Goal: Task Accomplishment & Management: Complete application form

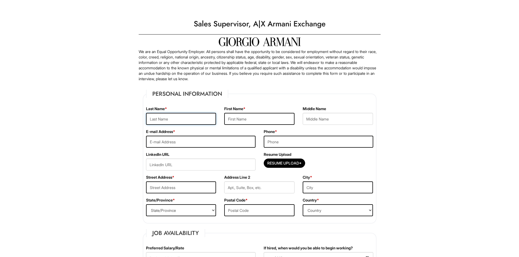
click at [169, 114] on input "text" at bounding box center [181, 119] width 70 height 12
type input "[PERSON_NAME]"
type input "[EMAIL_ADDRESS][DOMAIN_NAME]"
type input "215-391-6798"
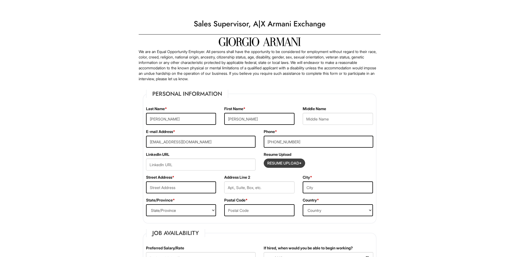
click at [279, 162] on input "Resume Upload*" at bounding box center [284, 163] width 41 height 9
type input "C:\fakepath\Jose Robles updated resume July 2025.pdf"
click at [282, 161] on input "Resume Upload*" at bounding box center [284, 163] width 41 height 9
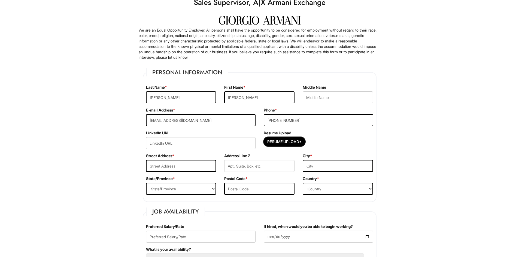
scroll to position [54, 0]
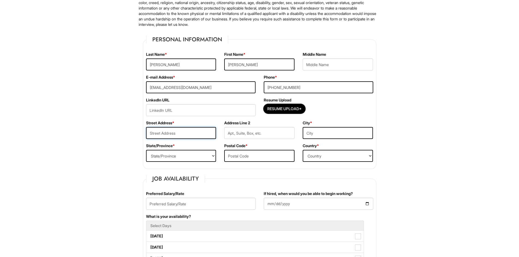
click at [179, 132] on input "text" at bounding box center [181, 133] width 70 height 12
type input "6059 Alma Street"
type input "Philadelphia"
click at [184, 156] on select "State/Province ALABAMA ALASKA ARIZONA ARKANSAS CALIFORNIA COLORADO CONNECTICUT …" at bounding box center [181, 156] width 70 height 12
select select "PA"
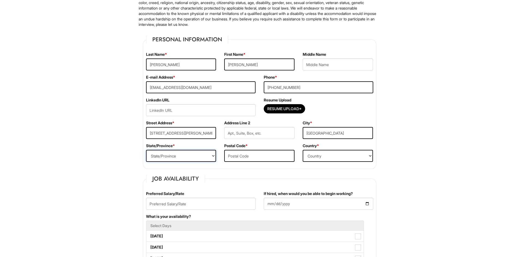
click at [146, 150] on select "State/Province ALABAMA ALASKA ARIZONA ARKANSAS CALIFORNIA COLORADO CONNECTICUT …" at bounding box center [181, 156] width 70 height 12
click at [244, 158] on input "text" at bounding box center [259, 156] width 70 height 12
type input "19149"
click at [337, 156] on select "Country Afghanistan Albania Algeria American Samoa Andorra Angola Anguilla Anta…" at bounding box center [338, 156] width 70 height 12
select select "United States of America"
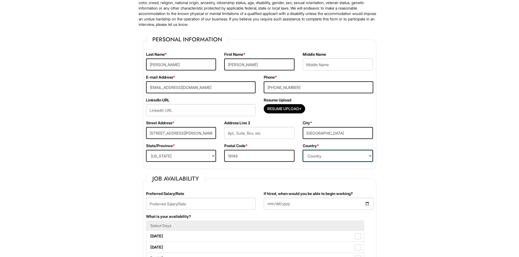
click at [303, 150] on select "Country Afghanistan Albania Algeria American Samoa Andorra Angola Anguilla Anta…" at bounding box center [338, 156] width 70 height 12
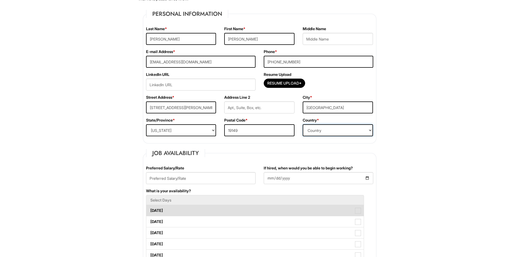
scroll to position [109, 0]
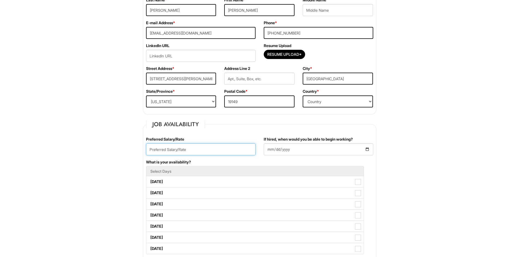
click at [168, 148] on input "text" at bounding box center [200, 150] width 109 height 12
type input "$22.00"
click at [270, 150] on input "If hired, when would you be able to begin working?" at bounding box center [318, 150] width 109 height 12
click at [368, 148] on input "If hired, when would you be able to begin working?" at bounding box center [318, 150] width 109 height 12
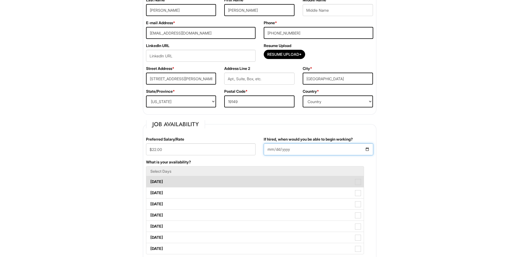
type input "2025-09-01"
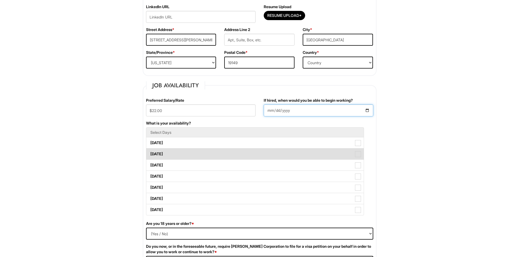
scroll to position [163, 0]
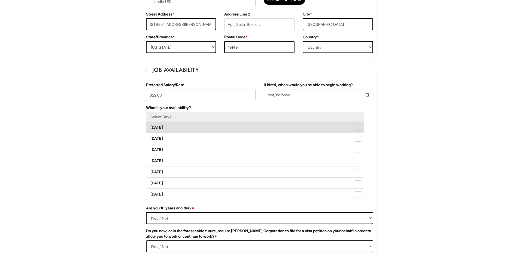
click at [360, 129] on span at bounding box center [358, 128] width 6 height 6
click at [150, 127] on Available_Monday "Monday" at bounding box center [148, 125] width 4 height 4
checkbox Available_Monday "true"
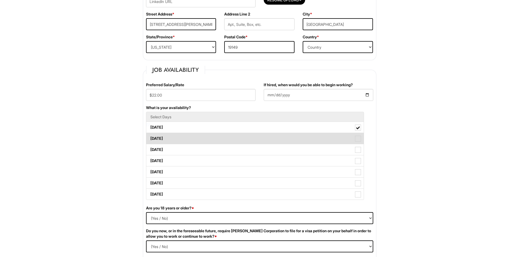
click at [358, 139] on span at bounding box center [358, 139] width 6 height 6
click at [150, 138] on Available_Tuesday "Tuesday" at bounding box center [148, 136] width 4 height 4
checkbox Available_Tuesday "true"
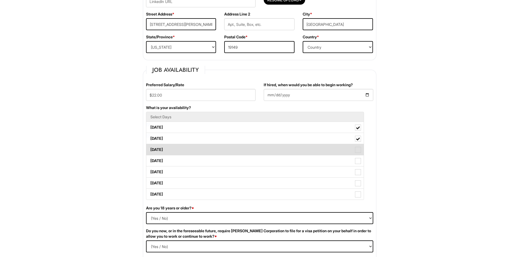
click at [358, 152] on span at bounding box center [358, 150] width 6 height 6
click at [150, 149] on Available_Wednesday "Wednesday" at bounding box center [148, 147] width 4 height 4
checkbox Available_Wednesday "true"
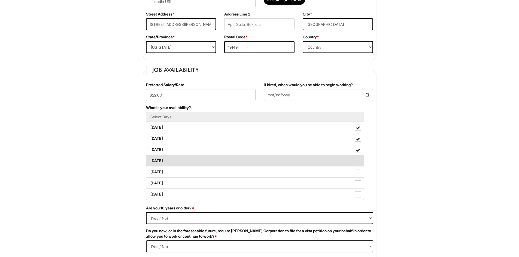
click at [358, 162] on span at bounding box center [358, 161] width 6 height 6
click at [150, 160] on Available_Thursday "Thursday" at bounding box center [148, 159] width 4 height 4
checkbox Available_Thursday "true"
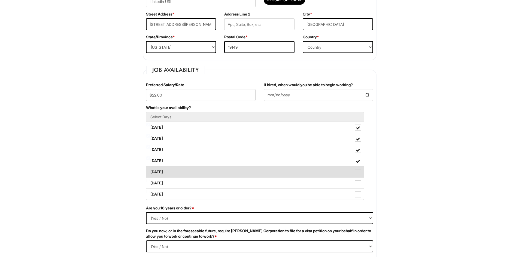
click at [357, 171] on span at bounding box center [358, 172] width 6 height 6
click at [150, 171] on Available_Friday "Friday" at bounding box center [148, 170] width 4 height 4
checkbox Available_Friday "true"
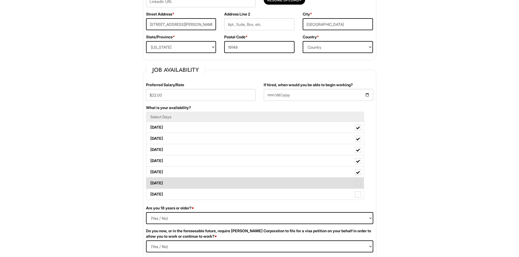
click at [358, 185] on span at bounding box center [358, 184] width 6 height 6
click at [150, 182] on Available_Saturday "Saturday" at bounding box center [148, 181] width 4 height 4
checkbox Available_Saturday "true"
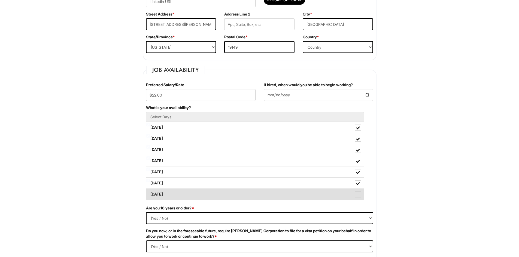
click at [357, 193] on span at bounding box center [358, 195] width 6 height 6
click at [150, 193] on Available_Sunday "Sunday" at bounding box center [148, 192] width 4 height 4
checkbox Available_Sunday "true"
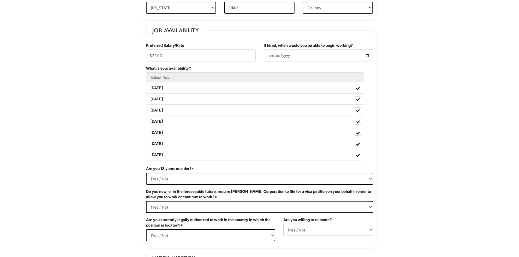
scroll to position [245, 0]
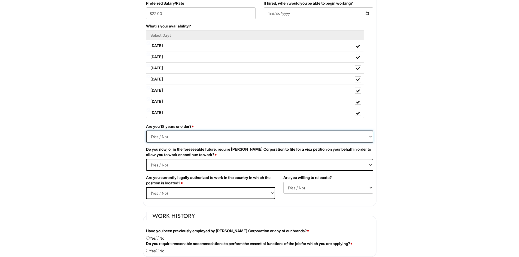
click at [161, 136] on select "(Yes / No) Yes No" at bounding box center [259, 137] width 227 height 12
select select "Yes"
click at [146, 131] on select "(Yes / No) Yes No" at bounding box center [259, 137] width 227 height 12
click at [183, 166] on Required "(Yes / No) Yes No" at bounding box center [259, 165] width 227 height 12
select Required "No"
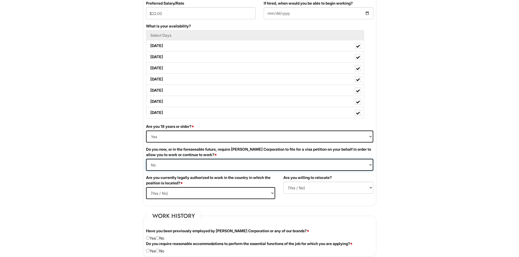
click at [146, 159] on Required "(Yes / No) Yes No" at bounding box center [259, 165] width 227 height 12
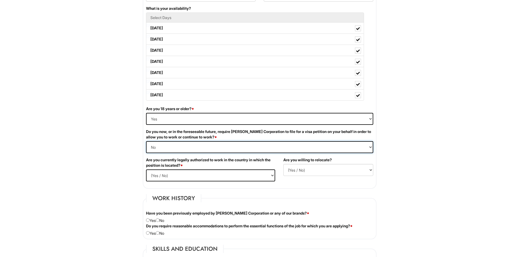
scroll to position [272, 0]
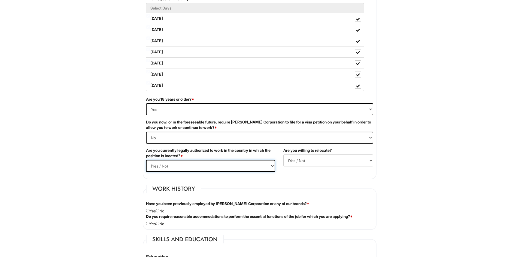
click at [180, 165] on select "(Yes / No) Yes No" at bounding box center [210, 166] width 129 height 12
select select "Yes"
click at [146, 160] on select "(Yes / No) Yes No" at bounding box center [210, 166] width 129 height 12
click at [294, 161] on select "(Yes / No) No Yes" at bounding box center [328, 161] width 90 height 12
select select "N"
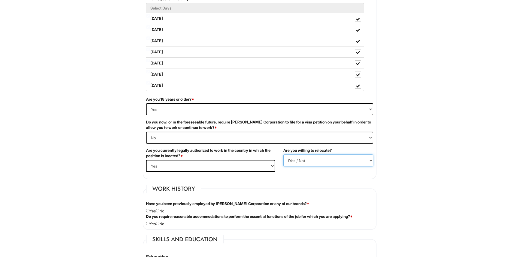
click at [283, 155] on select "(Yes / No) No Yes" at bounding box center [328, 161] width 90 height 12
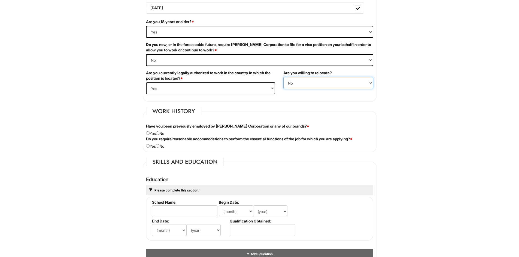
scroll to position [354, 0]
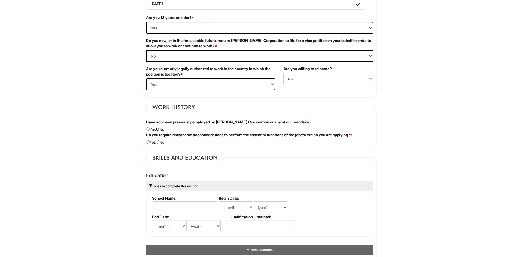
click at [159, 130] on input "radio" at bounding box center [158, 129] width 4 height 4
radio input "true"
click at [163, 143] on div "Do you require reasonable accommodations to perform the essential functions of …" at bounding box center [259, 138] width 235 height 13
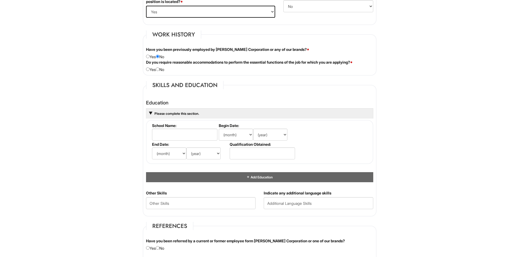
scroll to position [463, 0]
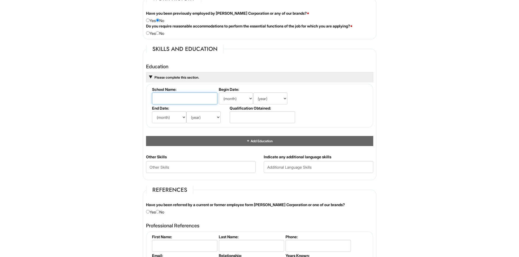
click at [175, 98] on input "text" at bounding box center [184, 99] width 65 height 12
type input "Kensignton High"
drag, startPoint x: 245, startPoint y: 116, endPoint x: 250, endPoint y: 117, distance: 4.4
click at [245, 116] on input "text" at bounding box center [262, 117] width 65 height 12
type input "High School Diploma"
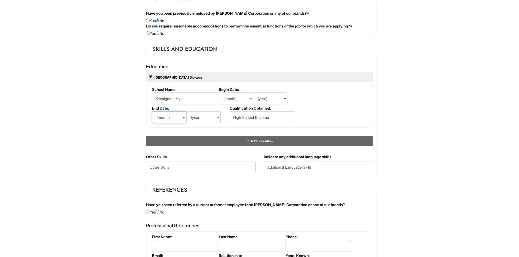
click at [184, 119] on select "(month) Jan Feb Mar Apr May Jun Jul Aug Sep Oct Nov Dec" at bounding box center [169, 117] width 34 height 12
select select "6"
click at [152, 111] on select "(month) Jan Feb Mar Apr May Jun Jul Aug Sep Oct Nov Dec" at bounding box center [169, 117] width 34 height 12
click at [217, 118] on select "(year) 2029 2028 2027 2026 2025 2024 2023 2022 2021 2020 2019 2018 2017 2016 20…" at bounding box center [203, 117] width 34 height 12
select select "2011"
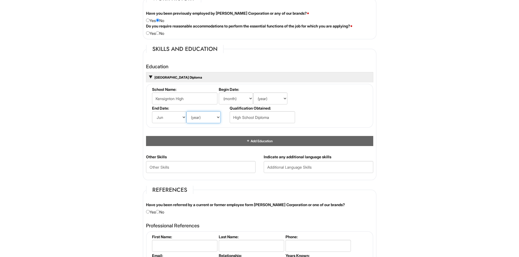
click at [186, 111] on select "(year) 2029 2028 2027 2026 2025 2024 2023 2022 2021 2020 2019 2018 2017 2016 20…" at bounding box center [203, 117] width 34 height 12
click at [232, 98] on select "(month) Jan Feb Mar Apr May Jun Jul Aug Sep Oct Nov Dec" at bounding box center [236, 99] width 34 height 12
select select "9"
click at [219, 93] on select "(month) Jan Feb Mar Apr May Jun Jul Aug Sep Oct Nov Dec" at bounding box center [236, 99] width 34 height 12
click at [285, 99] on select "(year) 2029 2028 2027 2026 2025 2024 2023 2022 2021 2020 2019 2018 2017 2016 20…" at bounding box center [270, 99] width 34 height 12
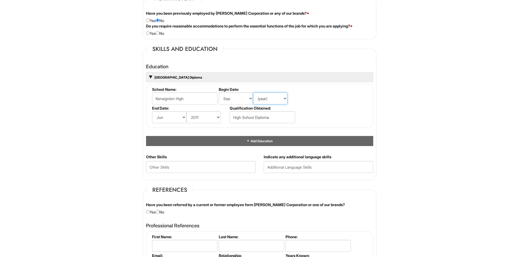
select select "2008"
click at [253, 93] on select "(year) 2029 2028 2027 2026 2025 2024 2023 2022 2021 2020 2019 2018 2017 2016 20…" at bounding box center [270, 99] width 34 height 12
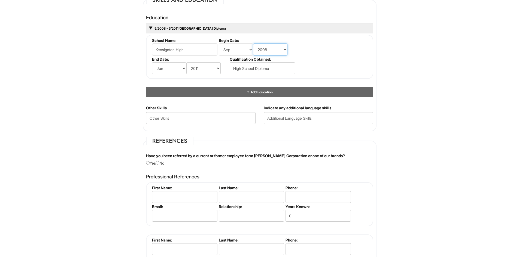
scroll to position [518, 0]
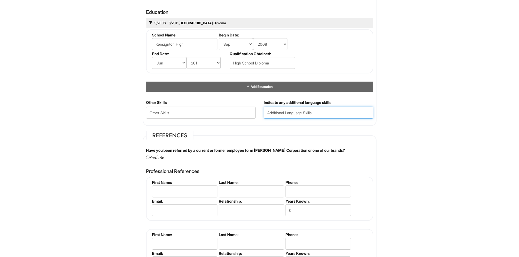
click at [276, 113] on input "text" at bounding box center [318, 113] width 109 height 12
type input "Spanish"
click at [159, 157] on input "radio" at bounding box center [158, 158] width 4 height 4
radio input "true"
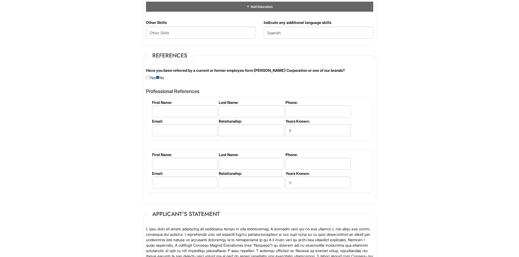
scroll to position [599, 0]
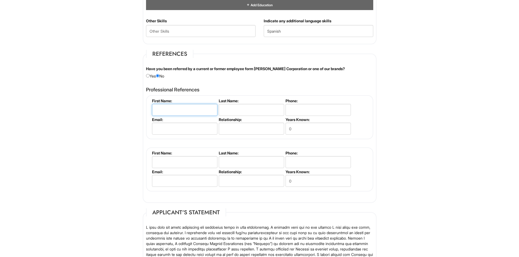
click at [170, 110] on input "text" at bounding box center [184, 110] width 65 height 12
type input "Maria"
type input "Groves"
type input "215-607-3027"
click at [158, 128] on input "email" at bounding box center [184, 129] width 65 height 12
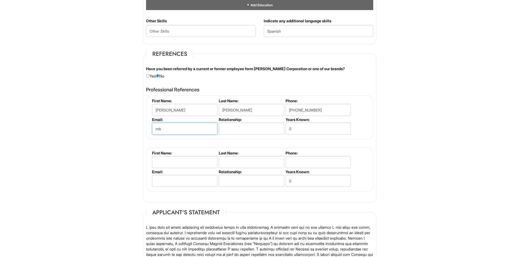
type input "m"
type input "soly706@gmail.com"
type input "mentor"
type input "20"
click at [159, 160] on input "text" at bounding box center [184, 162] width 65 height 12
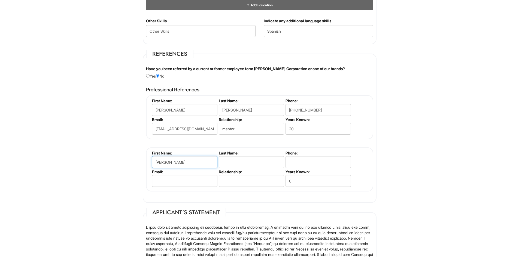
type input "Luis"
type input "Pedraza"
type input "tacticalforce18@yahoo.com"
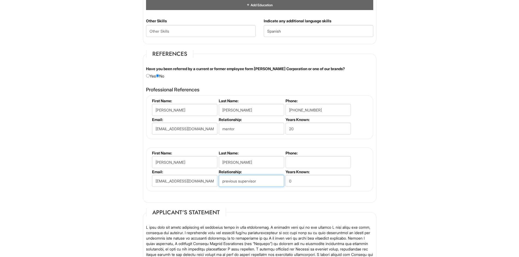
type input "previous supervisor"
type input "20"
click at [294, 165] on input "tel" at bounding box center [317, 162] width 65 height 12
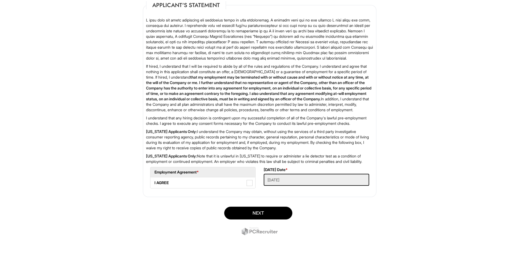
scroll to position [829, 0]
type input "267-760-6787"
click at [250, 183] on span at bounding box center [250, 183] width 6 height 6
click at [154, 182] on AGREE "I AGREE" at bounding box center [152, 181] width 4 height 4
checkbox AGREE "true"
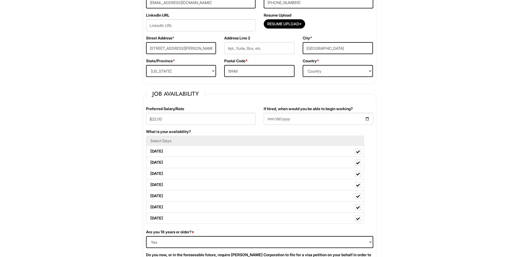
scroll to position [93, 0]
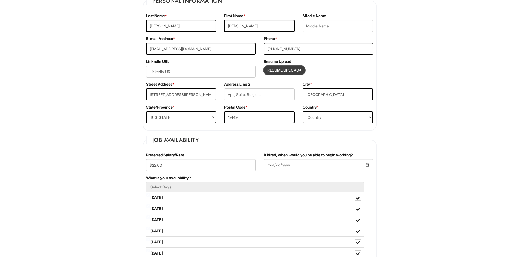
click at [279, 71] on input "Resume Upload*" at bounding box center [284, 70] width 41 height 9
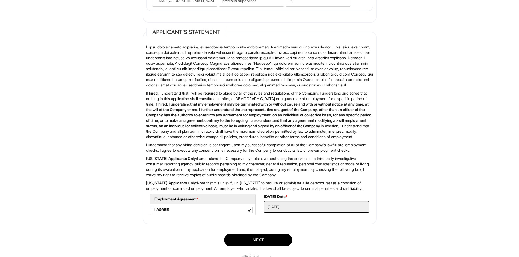
scroll to position [829, 0]
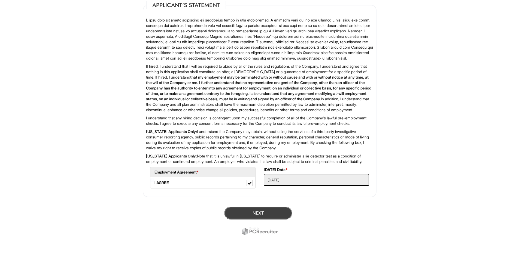
click at [269, 212] on button "Next" at bounding box center [258, 213] width 68 height 13
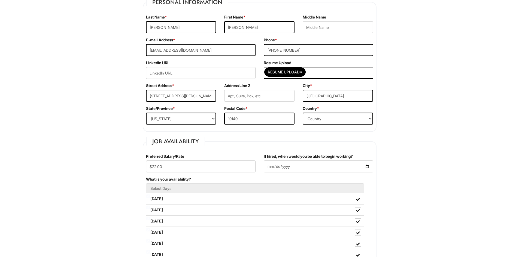
scroll to position [115, 0]
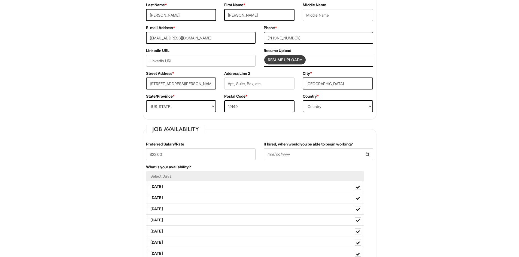
click at [294, 60] on input "Resume Upload*" at bounding box center [284, 60] width 41 height 9
click at [272, 60] on input "Resume Upload*" at bounding box center [284, 60] width 41 height 9
type input "C:\fakepath\Jose Robles updated resume.docx"
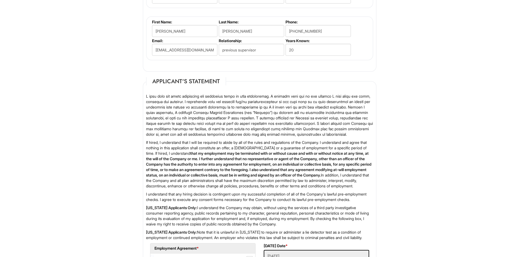
scroll to position [839, 0]
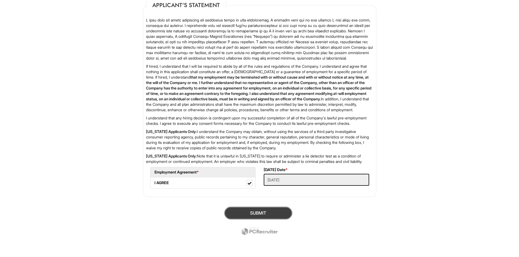
click at [263, 214] on button "SUBMIT" at bounding box center [258, 213] width 68 height 13
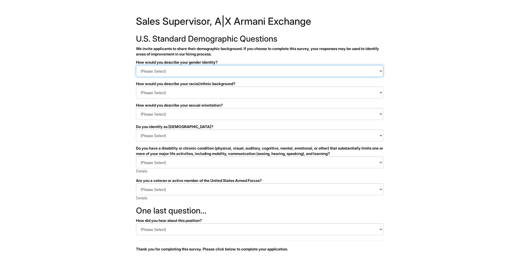
click at [195, 75] on select "(Please Select) Man Woman Non-binary I prefer to self-describe I don't wish to …" at bounding box center [259, 71] width 247 height 12
select select "Man"
click at [136, 65] on select "(Please Select) Man Woman Non-binary I prefer to self-describe I don't wish to …" at bounding box center [259, 71] width 247 height 12
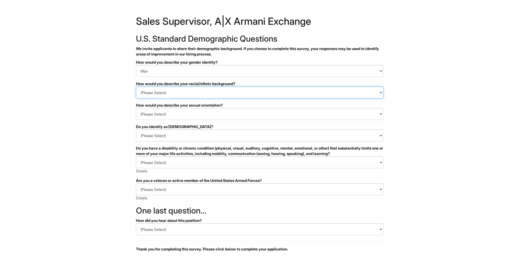
click at [175, 95] on select "(Please Select) Black or of African descent East Asian Hispanic, Latinx or of S…" at bounding box center [259, 93] width 247 height 12
select select "Hispanic, Latinx or of Spanish Origin"
click at [136, 87] on select "(Please Select) Black or of African descent East Asian Hispanic, Latinx or of S…" at bounding box center [259, 93] width 247 height 12
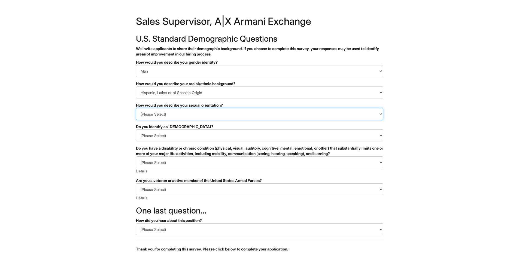
click at [169, 116] on select "(Please Select) Asexual Bisexual and/or pansexual Gay Heterosexual Lesbian Quee…" at bounding box center [259, 114] width 247 height 12
click at [178, 115] on select "(Please Select) Asexual Bisexual and/or pansexual Gay Heterosexual Lesbian Quee…" at bounding box center [259, 114] width 247 height 12
select select "Heterosexual"
click at [136, 108] on select "(Please Select) Asexual Bisexual and/or pansexual Gay Heterosexual Lesbian Quee…" at bounding box center [259, 114] width 247 height 12
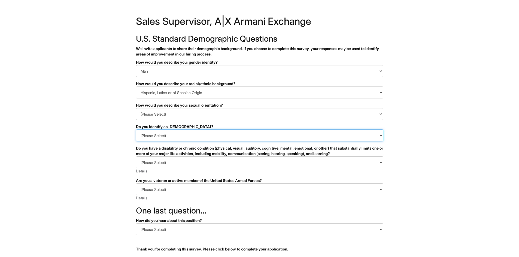
click at [153, 138] on select "(Please Select) Yes No I prefer to self-describe I don't wish to answer" at bounding box center [259, 136] width 247 height 12
select select "No"
click at [136, 130] on select "(Please Select) Yes No I prefer to self-describe I don't wish to answer" at bounding box center [259, 136] width 247 height 12
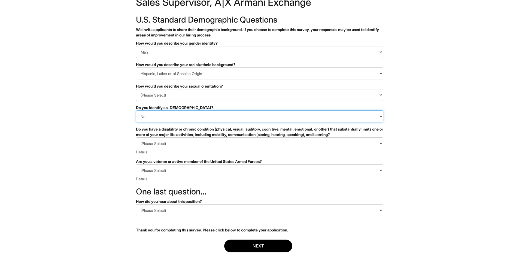
scroll to position [27, 0]
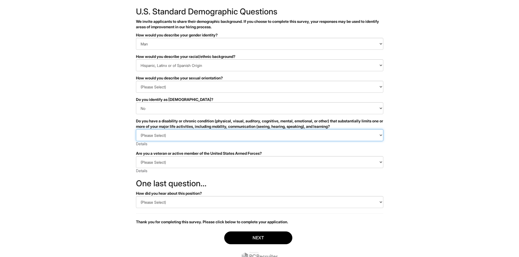
click at [153, 137] on select "(Please Select) YES, I HAVE A DISABILITY (or previously had a disability) NO, I…" at bounding box center [259, 135] width 247 height 12
select select "NO, I DON'T HAVE A DISABILITY"
click at [136, 129] on select "(Please Select) YES, I HAVE A DISABILITY (or previously had a disability) NO, I…" at bounding box center [259, 135] width 247 height 12
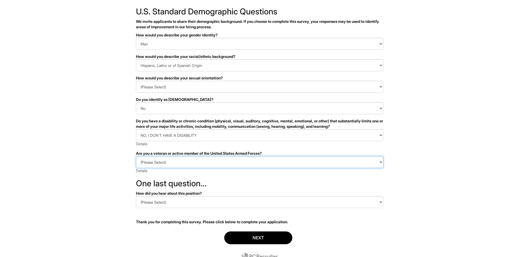
click at [153, 164] on select "(Please Select) I IDENTIFY AS ONE OR MORE OF THE CLASSIFICATIONS OF PROTECTED V…" at bounding box center [259, 162] width 247 height 12
select select "I AM NOT A PROTECTED VETERAN"
click at [136, 156] on select "(Please Select) I IDENTIFY AS ONE OR MORE OF THE CLASSIFICATIONS OF PROTECTED V…" at bounding box center [259, 162] width 247 height 12
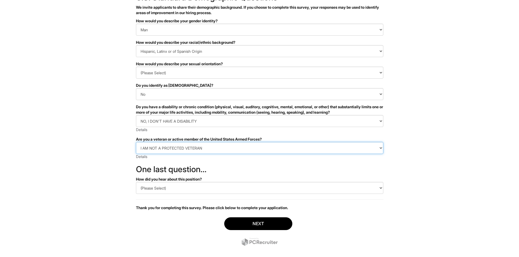
scroll to position [49, 0]
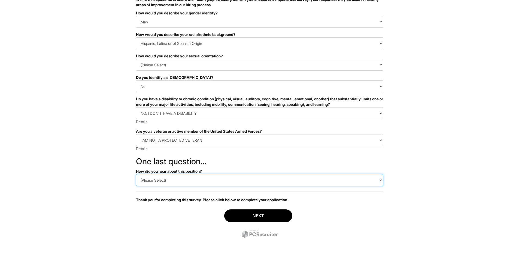
click at [164, 182] on select "(Please Select) CareerBuilder Indeed LinkedIn Monster Referral Other" at bounding box center [259, 180] width 247 height 12
select select "Indeed"
click at [136, 174] on select "(Please Select) CareerBuilder Indeed LinkedIn Monster Referral Other" at bounding box center [259, 180] width 247 height 12
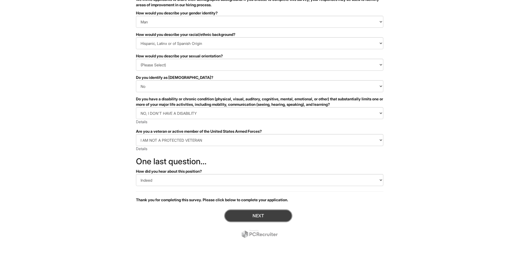
click at [257, 215] on button "Next" at bounding box center [258, 216] width 68 height 13
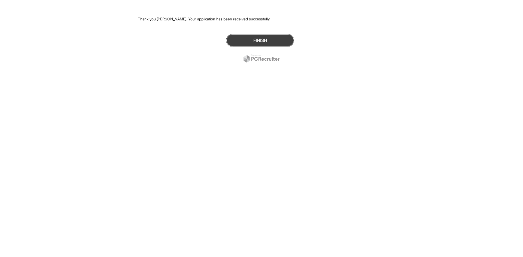
click at [251, 38] on button "Finish" at bounding box center [260, 40] width 68 height 13
